Goal: Information Seeking & Learning: Learn about a topic

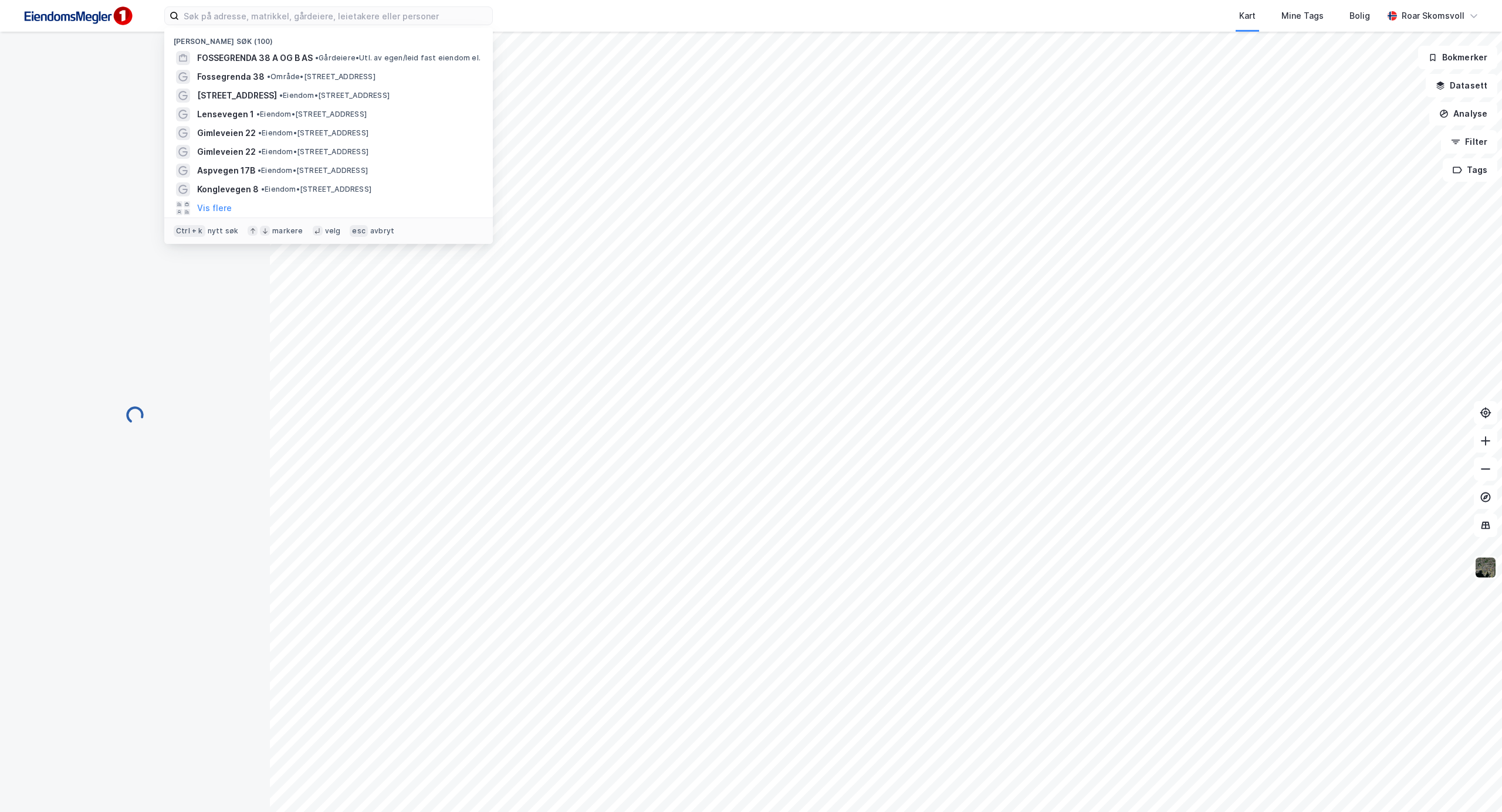
click at [226, 12] on input at bounding box center [336, 15] width 314 height 18
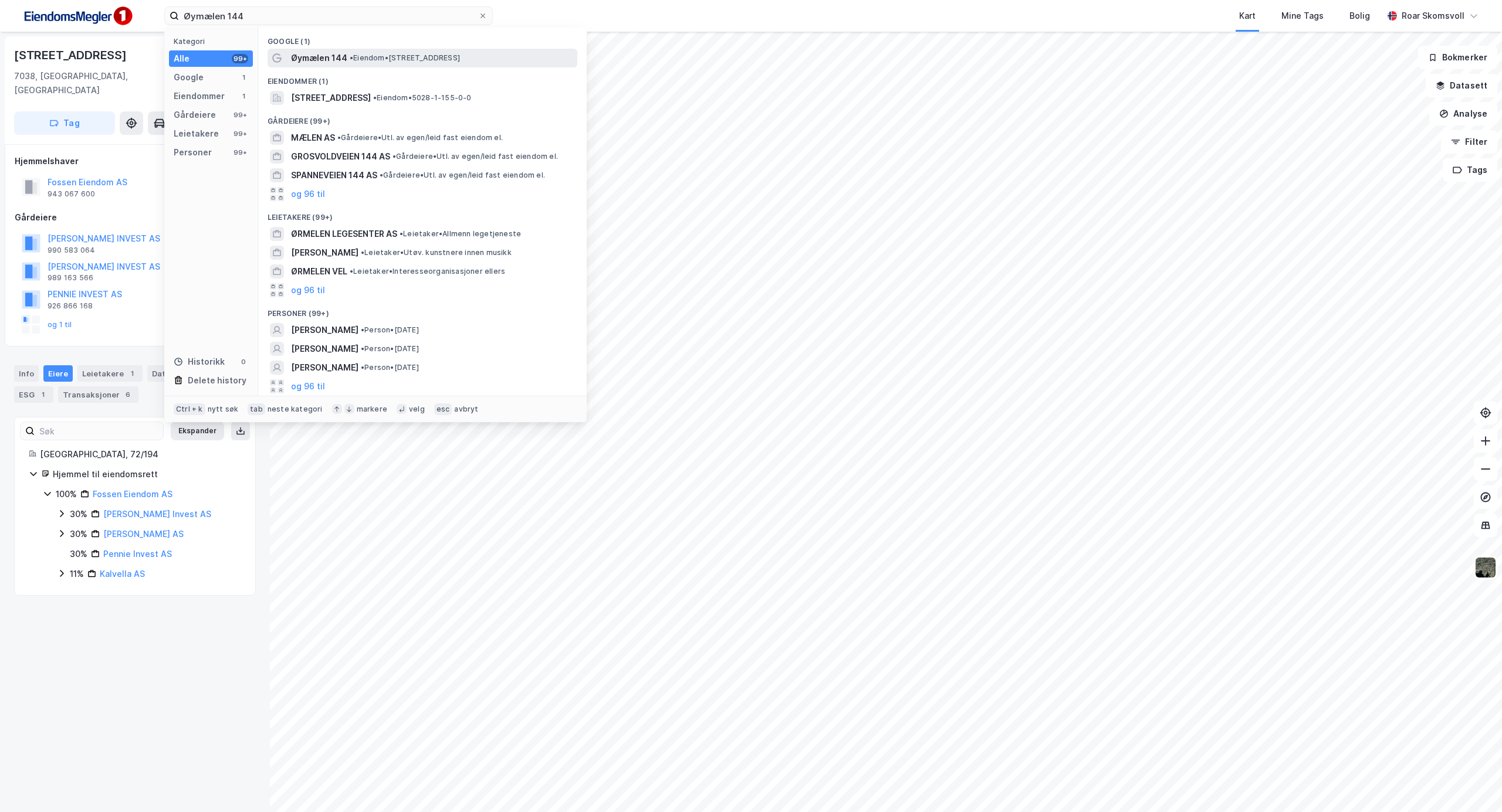
type input "Øymælen 144"
click at [338, 59] on span "Øymælen 144" at bounding box center [319, 58] width 56 height 14
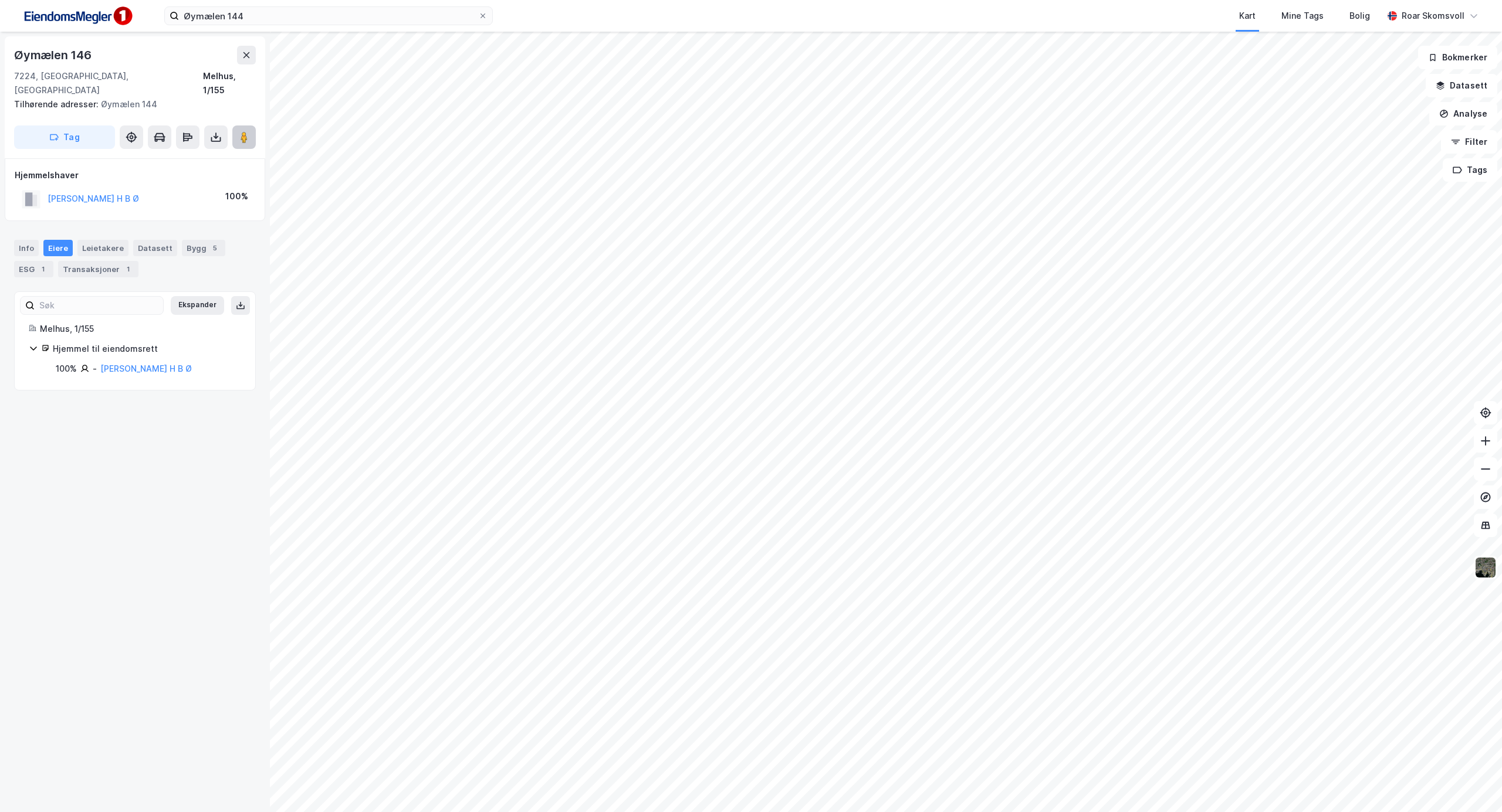
click at [244, 131] on image at bounding box center [244, 137] width 7 height 12
